Goal: Task Accomplishment & Management: Use online tool/utility

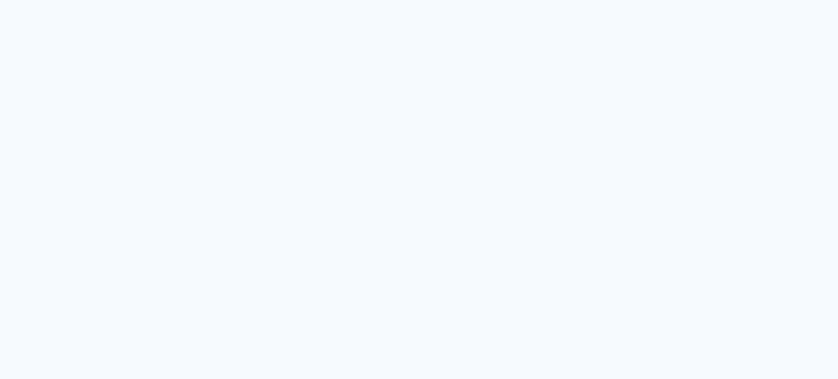
drag, startPoint x: 261, startPoint y: 15, endPoint x: 365, endPoint y: -5, distance: 105.8
click at [365, 0] on html "link( href="../../bower_components/polymer/polymer.html" rel="import" ) picture…" at bounding box center [419, 189] width 838 height 379
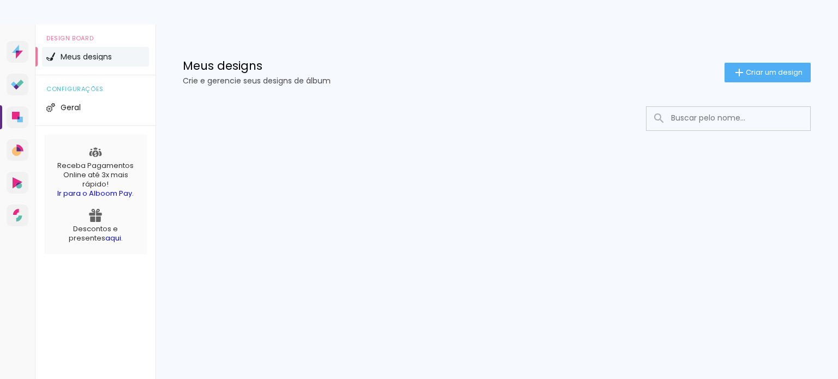
drag, startPoint x: 212, startPoint y: 60, endPoint x: 284, endPoint y: 69, distance: 72.6
click at [284, 69] on h1 "Meus designs" at bounding box center [454, 65] width 542 height 11
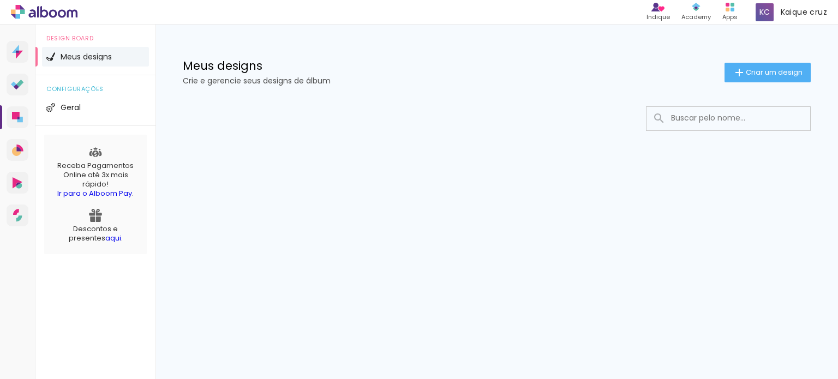
drag, startPoint x: 180, startPoint y: 63, endPoint x: 186, endPoint y: 64, distance: 6.2
click at [186, 64] on div "Meus designs Crie e gerencie seus designs de álbum Criar um design" at bounding box center [497, 60] width 683 height 71
drag, startPoint x: 176, startPoint y: 63, endPoint x: 332, endPoint y: 90, distance: 158.5
click at [325, 93] on div "Meus designs Crie e gerencie seus designs de álbum Criar um design" at bounding box center [497, 60] width 683 height 71
click at [331, 91] on div "Meus designs Crie e gerencie seus designs de álbum Criar um design" at bounding box center [497, 60] width 683 height 71
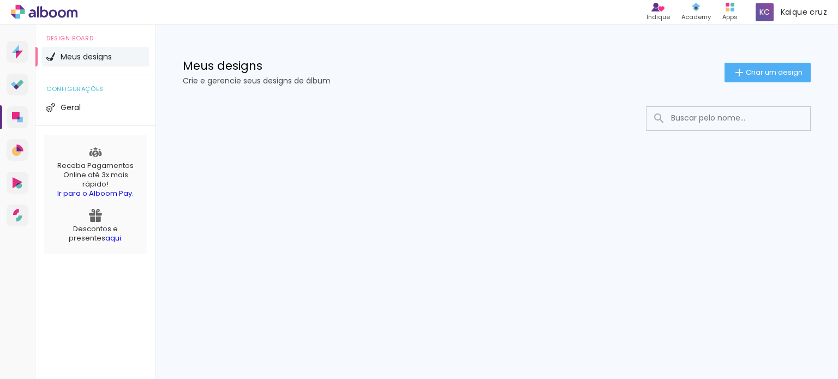
click at [332, 90] on div "Meus designs Crie e gerencie seus designs de álbum Criar um design" at bounding box center [497, 60] width 683 height 71
drag, startPoint x: 182, startPoint y: 63, endPoint x: 680, endPoint y: 132, distance: 503.0
click at [675, 127] on div "Meus designs Crie e gerencie seus designs de álbum Criar um design" at bounding box center [497, 116] width 683 height 183
click at [676, 127] on input at bounding box center [744, 118] width 156 height 22
drag, startPoint x: 179, startPoint y: 65, endPoint x: 343, endPoint y: 45, distance: 165.0
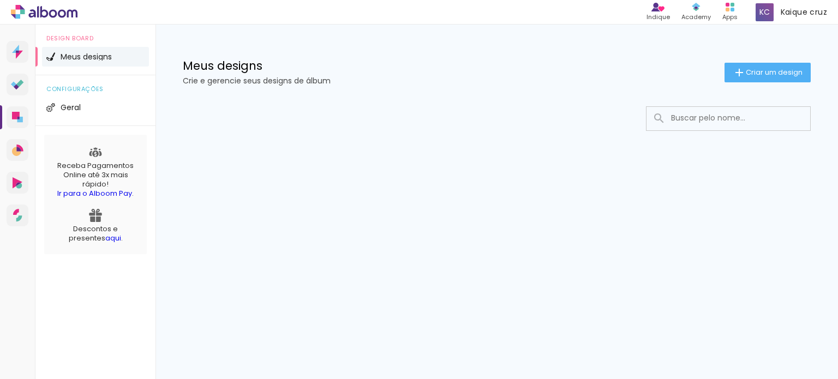
click at [343, 45] on div "Meus designs Crie e gerencie seus designs de álbum Criar um design" at bounding box center [497, 60] width 683 height 71
click at [18, 80] on icon at bounding box center [17, 85] width 13 height 10
